Goal: Task Accomplishment & Management: Use online tool/utility

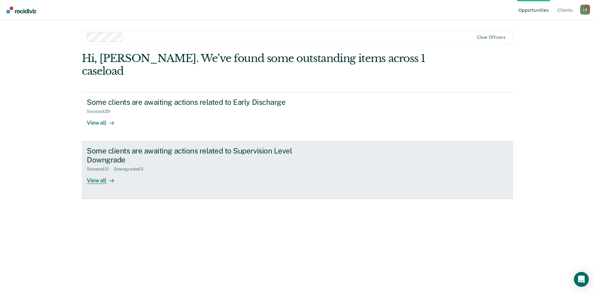
click at [134, 146] on div "Some clients are awaiting actions related to Supervision Level Downgrade" at bounding box center [196, 155] width 218 height 18
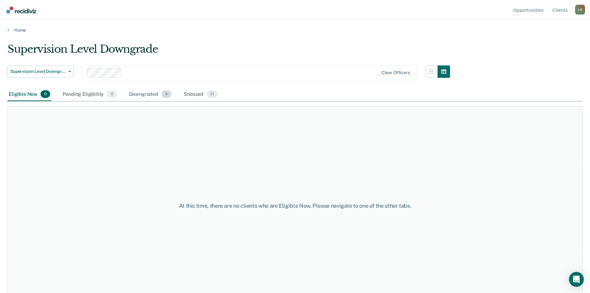
click at [155, 93] on div "Downgraded 3" at bounding box center [150, 95] width 45 height 14
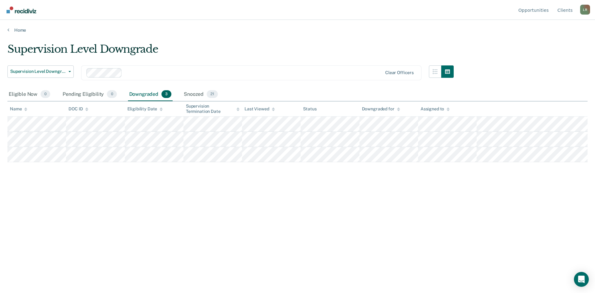
click at [398, 109] on icon at bounding box center [398, 109] width 3 height 4
click at [398, 108] on icon at bounding box center [398, 108] width 3 height 2
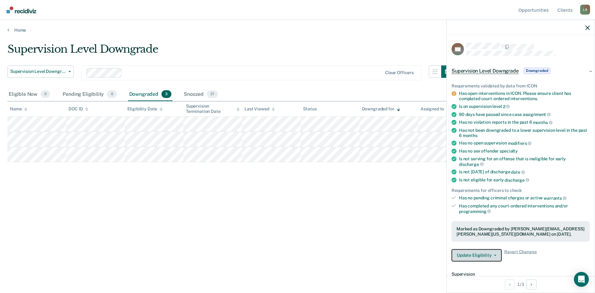
click at [484, 253] on button "Update Eligibility" at bounding box center [476, 255] width 50 height 12
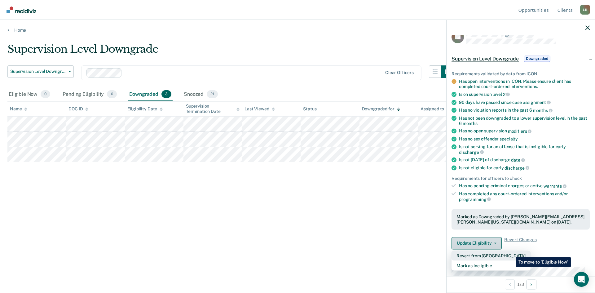
scroll to position [31, 0]
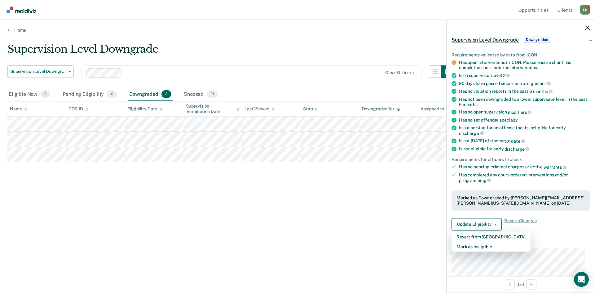
click at [554, 234] on div "Requirements validated by data from ICON Has open interventions in ICON. Please…" at bounding box center [521, 138] width 148 height 193
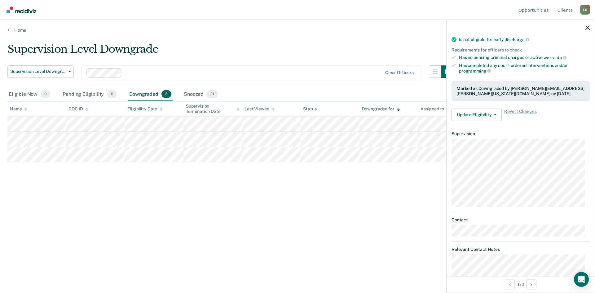
scroll to position [174, 0]
